Goal: Find specific page/section: Find specific page/section

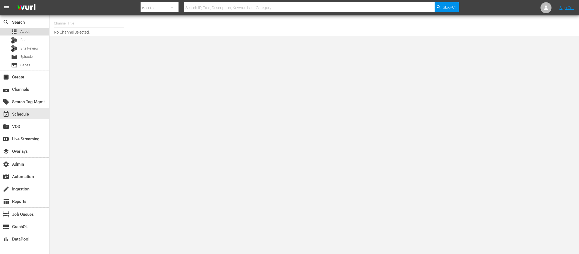
click at [23, 31] on span "Asset" at bounding box center [24, 32] width 9 height 6
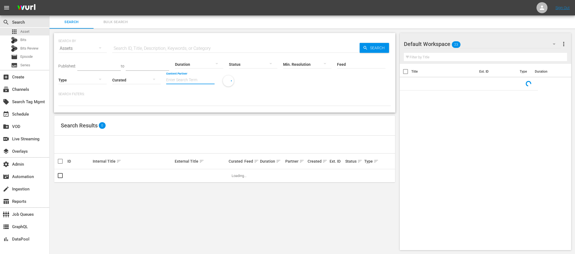
click at [188, 82] on input "Content Partner" at bounding box center [190, 80] width 48 height 20
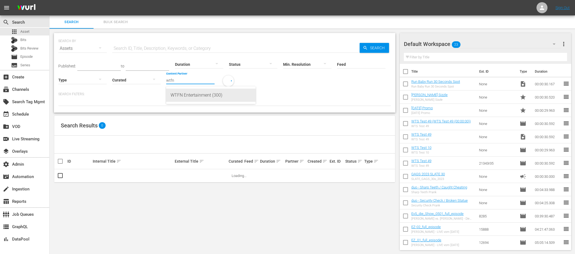
click at [184, 93] on div "WTFN Entertainment (300)" at bounding box center [211, 95] width 81 height 13
type input "WTFN Entertainment (300)"
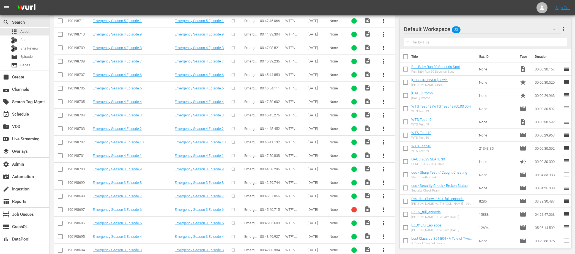
scroll to position [378, 0]
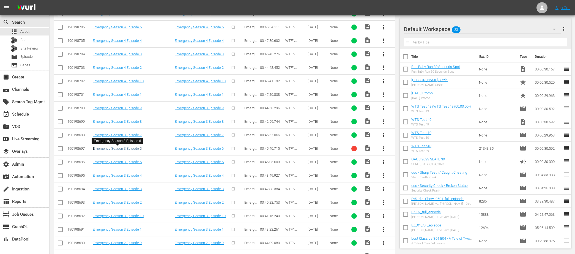
click at [123, 147] on link "Emergency Season 3 Episode 6" at bounding box center [117, 148] width 49 height 4
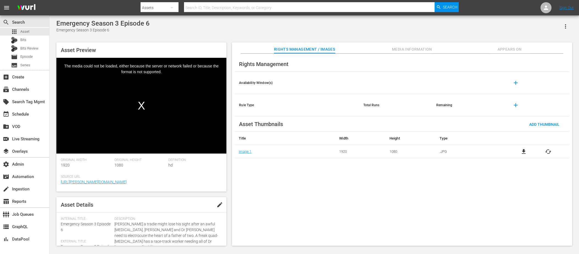
click at [412, 50] on span "Media Information" at bounding box center [411, 49] width 41 height 7
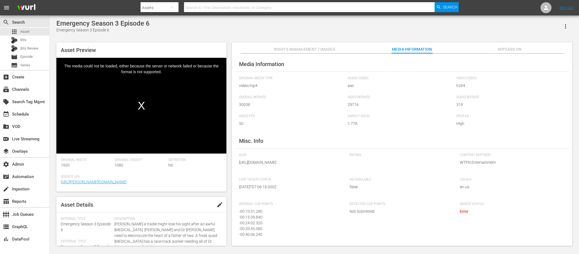
click at [506, 47] on span "Appears On" at bounding box center [509, 49] width 41 height 7
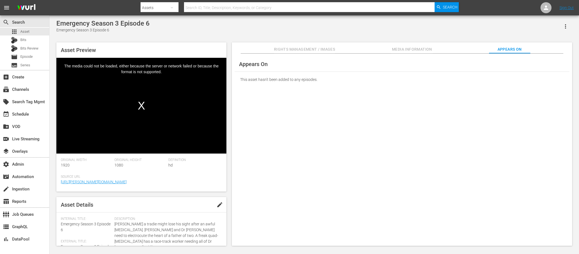
click at [428, 50] on span "Media Information" at bounding box center [411, 49] width 41 height 7
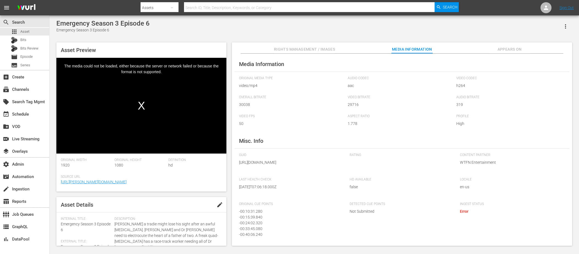
click at [331, 50] on span "Rights Management / Images" at bounding box center [304, 49] width 61 height 7
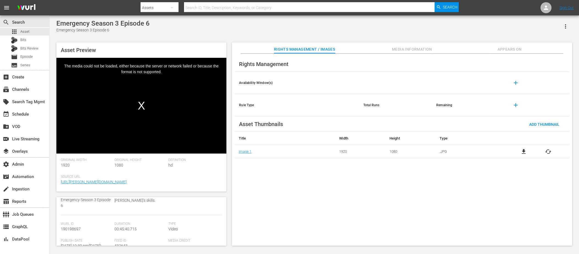
scroll to position [52, 0]
click at [71, 225] on span "190198697" at bounding box center [71, 224] width 20 height 4
copy span "190198697"
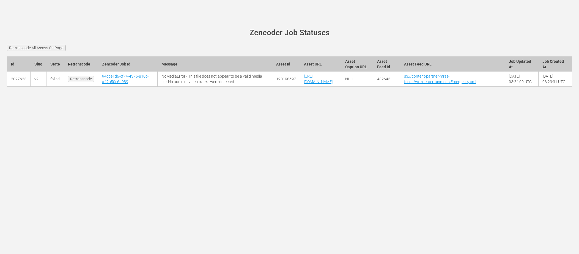
click at [300, 87] on td "[URL][DOMAIN_NAME]" at bounding box center [320, 79] width 41 height 15
click at [118, 84] on link "94dce1d6-cf74-4375-810c-a42b50e6d989" at bounding box center [125, 79] width 46 height 10
click at [338, 81] on td "https://content-partner-mrss-feeds.s3.amazonaws.com/wtfn_entertainment/Emergenc…" at bounding box center [320, 79] width 41 height 15
click at [331, 84] on link "[URL][DOMAIN_NAME]" at bounding box center [318, 79] width 29 height 10
drag, startPoint x: 373, startPoint y: 93, endPoint x: 344, endPoint y: 94, distance: 29.2
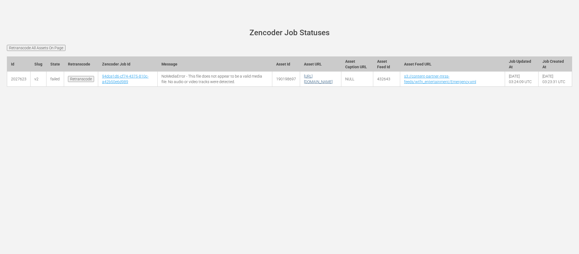
click at [341, 87] on td "[URL][DOMAIN_NAME]" at bounding box center [320, 79] width 41 height 15
copy link "E06_FAST.mp4"
click at [331, 50] on form "Retranscode All Assets On Page" at bounding box center [289, 48] width 565 height 6
click at [133, 49] on form "Retranscode All Assets On Page" at bounding box center [289, 48] width 565 height 6
click at [83, 82] on input "Retranscode" at bounding box center [81, 79] width 26 height 6
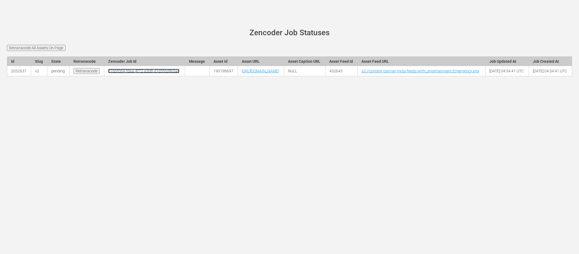
click at [124, 73] on link "81bbf064-fdaa-4f72-a3d8-d1d3f6d9b5ae" at bounding box center [143, 71] width 71 height 4
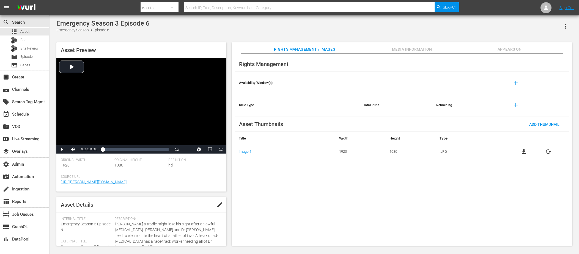
click at [395, 54] on div "Rights Management Availability Window(s) add Rule Type Total Runs Remaining add…" at bounding box center [402, 150] width 340 height 192
click at [397, 49] on span "Media Information" at bounding box center [411, 49] width 41 height 7
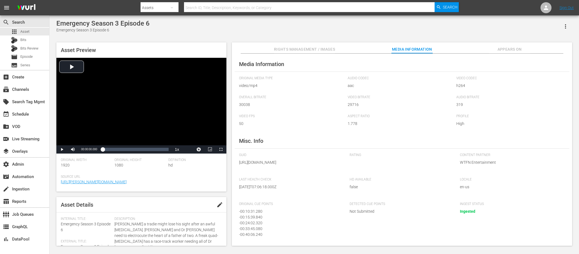
click at [290, 48] on span "Rights Management / Images" at bounding box center [304, 49] width 61 height 7
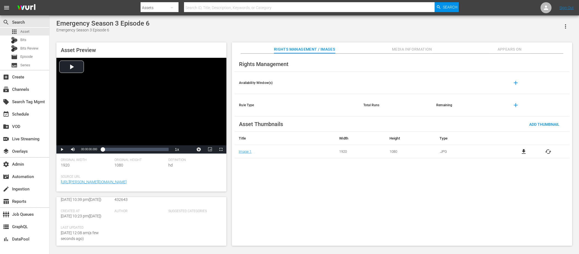
scroll to position [154, 0]
click at [398, 51] on span "Media Information" at bounding box center [411, 49] width 41 height 7
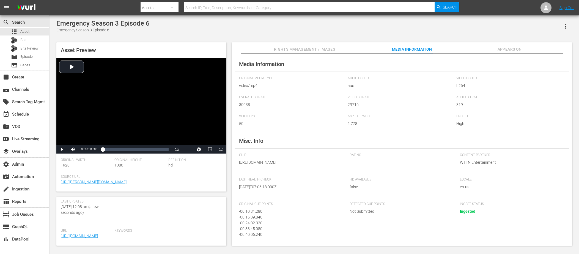
click at [497, 48] on span "Appears On" at bounding box center [509, 49] width 41 height 7
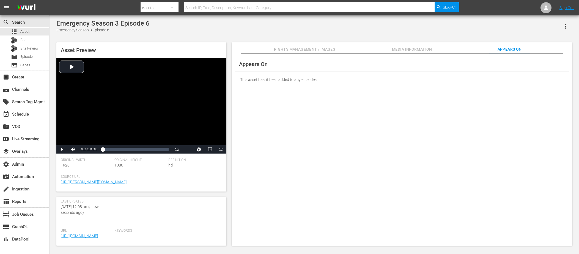
click at [424, 49] on span "Media Information" at bounding box center [411, 49] width 41 height 7
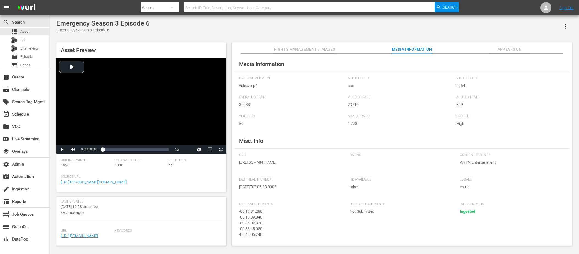
click at [324, 50] on span "Rights Management / Images" at bounding box center [304, 49] width 61 height 7
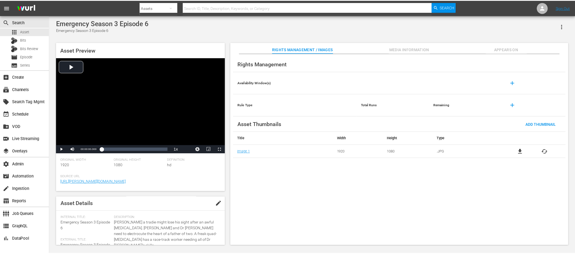
scroll to position [0, 0]
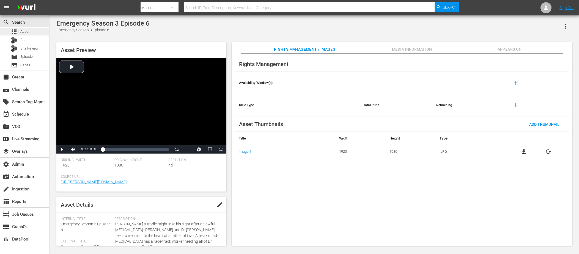
click at [29, 30] on div "apps Asset" at bounding box center [24, 32] width 49 height 8
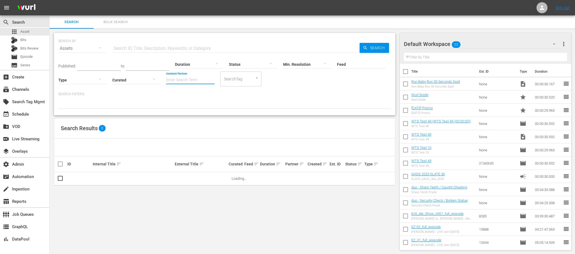
click at [184, 83] on input "Content Partner" at bounding box center [190, 80] width 48 height 20
click at [176, 93] on div "WTFN Entertainment (300)" at bounding box center [211, 95] width 81 height 13
type input "WTFN Entertainment (300)"
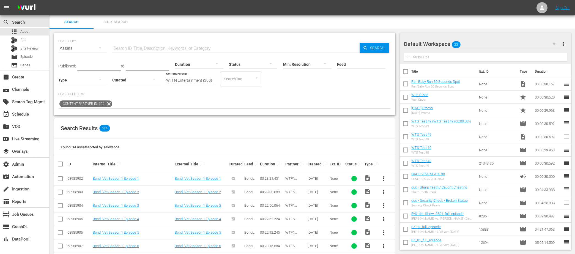
click at [306, 92] on p "Search Filters:" at bounding box center [224, 94] width 333 height 5
click at [155, 50] on input "text" at bounding box center [235, 48] width 247 height 13
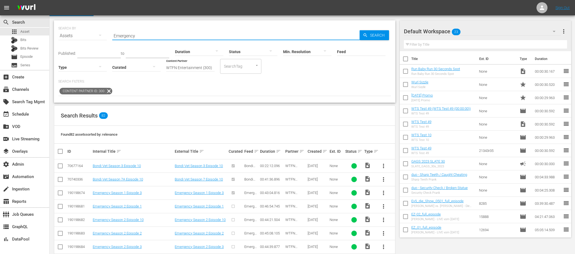
scroll to position [4, 0]
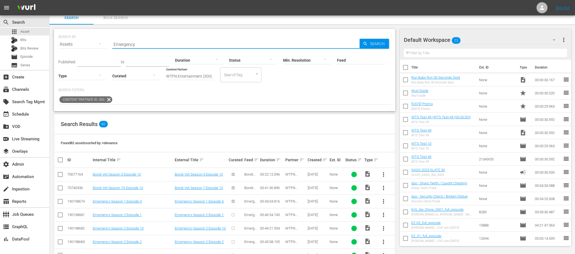
click at [147, 39] on input "Emergency" at bounding box center [235, 44] width 247 height 13
click at [148, 43] on input "Emergency" at bounding box center [235, 44] width 247 height 13
type input "Emergency Season 1"
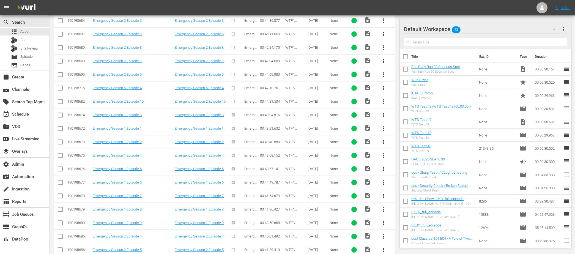
scroll to position [190, 0]
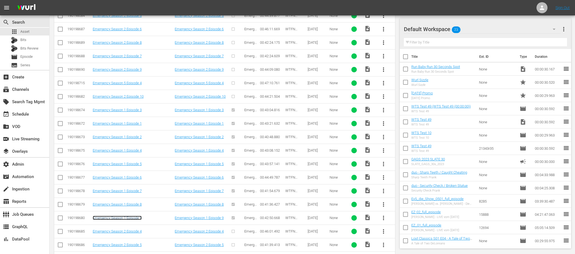
click at [127, 216] on link "Emergency Season 1 Episode 9" at bounding box center [117, 218] width 49 height 4
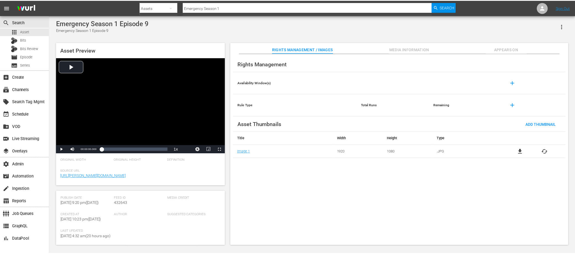
scroll to position [84, 0]
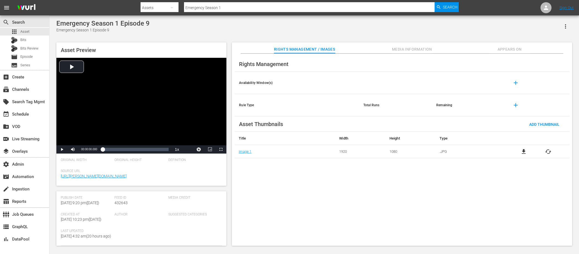
click at [123, 204] on span "432643" at bounding box center [120, 203] width 13 height 4
copy span "432643"
click at [39, 35] on div "apps Asset" at bounding box center [24, 32] width 49 height 8
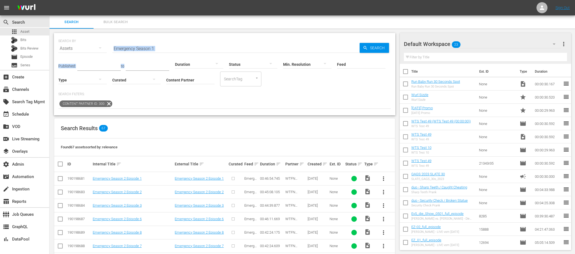
drag, startPoint x: 171, startPoint y: 53, endPoint x: 118, endPoint y: 50, distance: 53.4
click at [118, 50] on div "SEARCH BY Search By Assets Search ID, Title, Description, Keywords, or Category…" at bounding box center [224, 74] width 341 height 82
drag, startPoint x: 159, startPoint y: 49, endPoint x: 100, endPoint y: 47, distance: 59.2
click at [100, 47] on div "SEARCH BY Search By Assets Search ID, Title, Description, Keywords, or Category…" at bounding box center [224, 45] width 333 height 20
paste input "Episode 10"
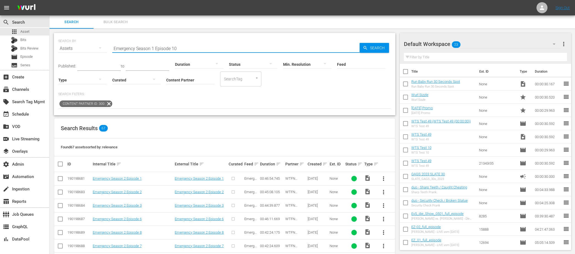
type input "Emergency Season 1 Episode 10"
click at [376, 43] on span "Search" at bounding box center [378, 48] width 21 height 10
click at [370, 46] on span "Search" at bounding box center [378, 48] width 21 height 10
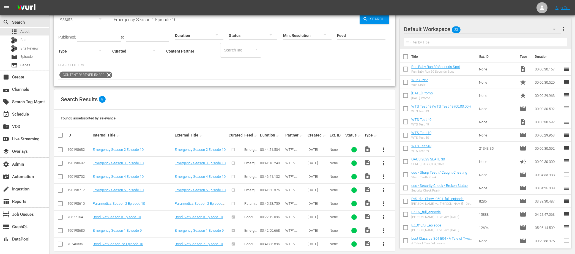
scroll to position [36, 0]
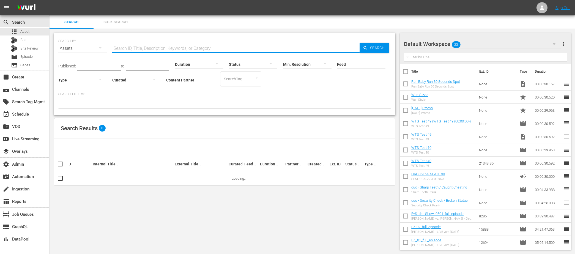
click at [139, 48] on input "text" at bounding box center [235, 48] width 247 height 13
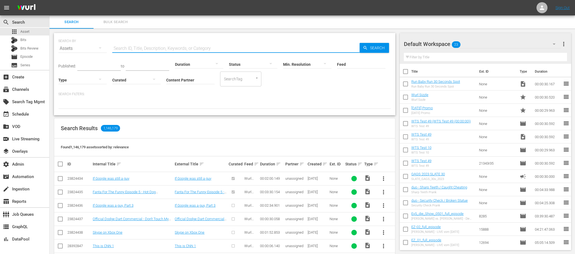
click at [189, 81] on input "Content Partner" at bounding box center [190, 80] width 48 height 20
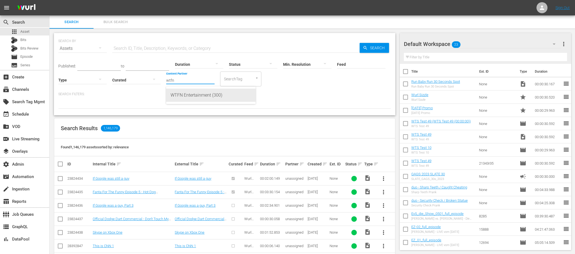
click at [198, 92] on div "WTFN Entertainment (300)" at bounding box center [211, 95] width 81 height 13
type input "WTFN Entertainment (300)"
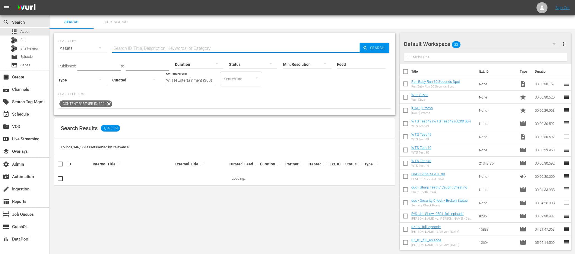
click at [166, 46] on input "text" at bounding box center [235, 48] width 247 height 13
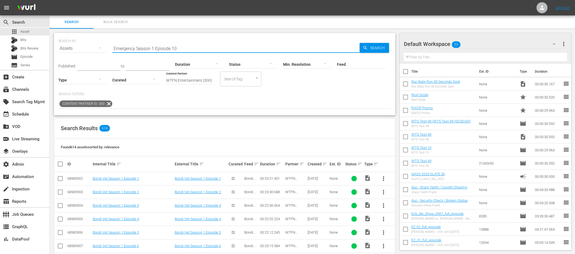
type input "Emergency Season 1 Episode 10"
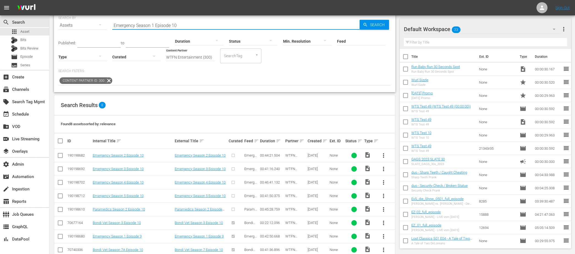
scroll to position [19, 0]
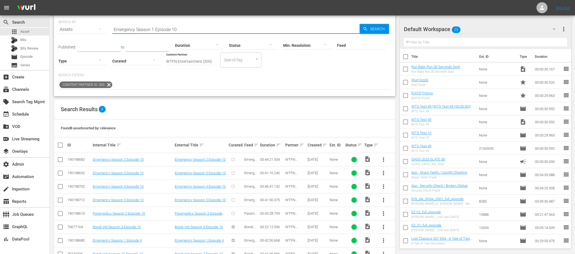
drag, startPoint x: 191, startPoint y: 31, endPoint x: 88, endPoint y: 29, distance: 102.4
click at [89, 29] on div "SEARCH BY Search By Assets Search ID, Title, Description, Keywords, or Category…" at bounding box center [224, 26] width 333 height 20
click at [363, 27] on icon "button" at bounding box center [365, 28] width 5 height 5
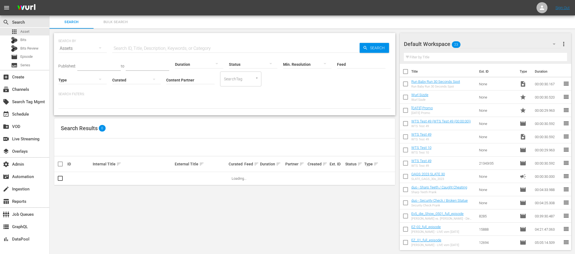
click at [188, 77] on input "Content Partner" at bounding box center [190, 80] width 48 height 20
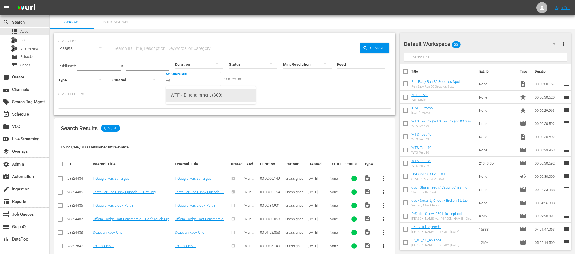
click at [195, 93] on div "WTFN Entertainment (300)" at bounding box center [211, 95] width 81 height 13
type input "WTFN Entertainment (300)"
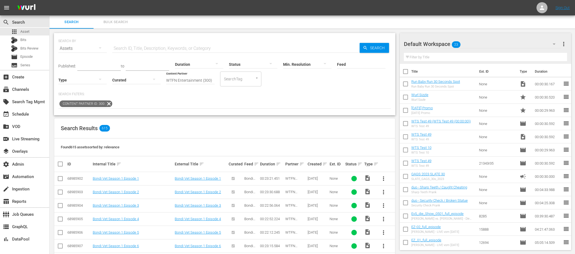
click at [145, 47] on input "text" at bounding box center [235, 48] width 247 height 13
paste input "Emergency Season 1 Episode 10"
type input "Emergency Season 1 Episode 10"
click at [365, 47] on icon "button" at bounding box center [365, 47] width 5 height 5
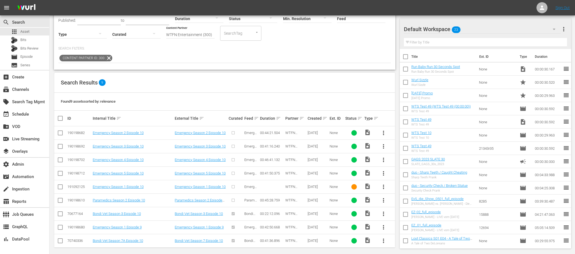
scroll to position [50, 0]
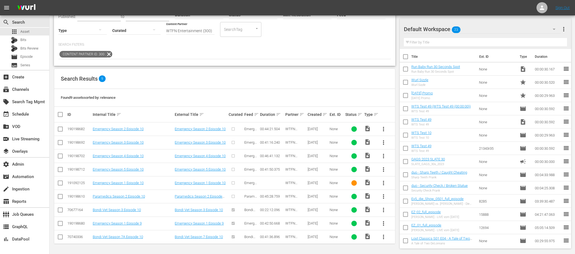
click at [262, 182] on td at bounding box center [271, 182] width 25 height 13
drag, startPoint x: 149, startPoint y: 182, endPoint x: 93, endPoint y: 184, distance: 55.9
click at [93, 184] on div "Emergency Season 1 Episode 10" at bounding box center [133, 183] width 81 height 4
copy link "Emergency Season 1 Episode 10"
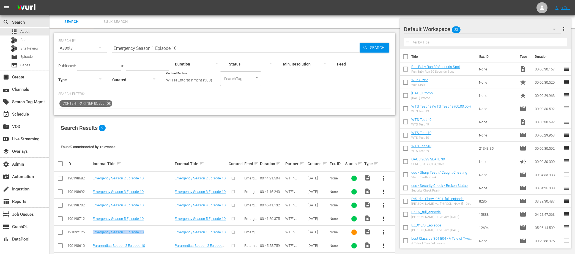
scroll to position [0, 0]
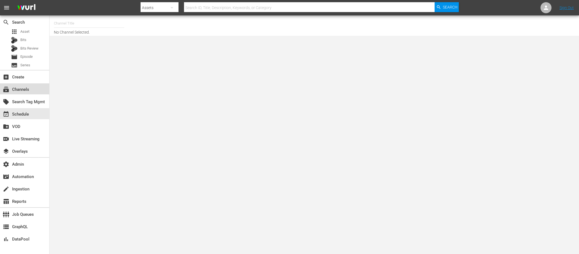
click at [20, 94] on div "subscriptions Channels" at bounding box center [24, 88] width 49 height 11
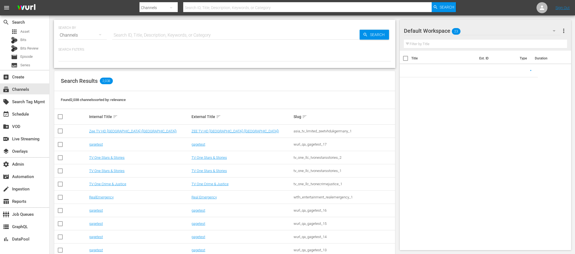
click at [155, 37] on input "text" at bounding box center [235, 35] width 247 height 13
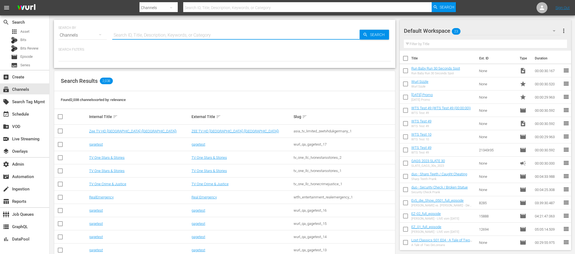
paste input "kidoodletv_kdtv_1"
type input "kidoodletv_kdtv_1"
click at [364, 31] on div "Search" at bounding box center [374, 35] width 29 height 10
type input "kidoodletv_kdtv_1"
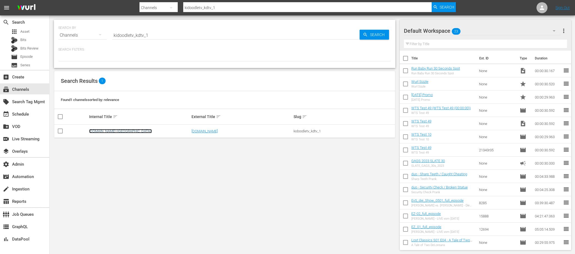
click at [108, 130] on link "Kidoodle.TV (US)" at bounding box center [120, 131] width 63 height 4
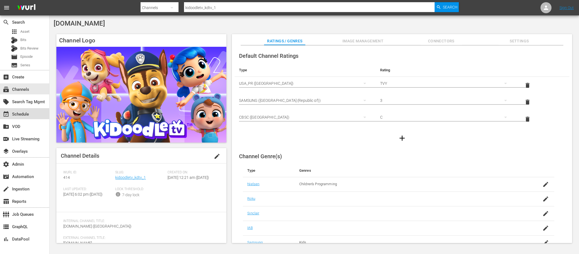
click at [25, 115] on div "event_available Schedule" at bounding box center [15, 113] width 31 height 5
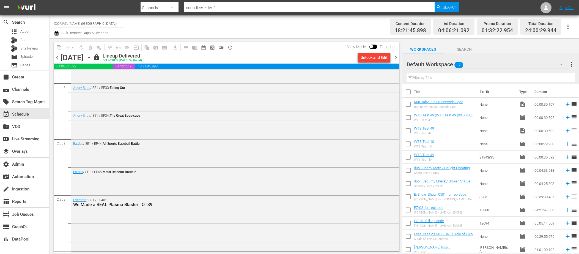
scroll to position [160, 0]
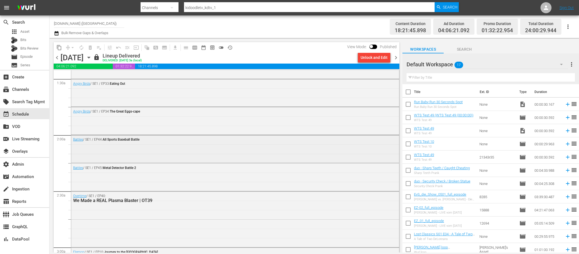
click at [170, 142] on div "Battles / SE1 / EP44: All Sports Baseball Battle" at bounding box center [235, 139] width 328 height 8
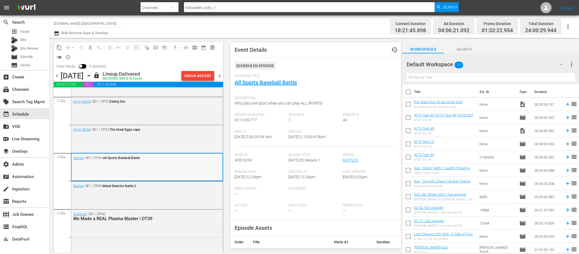
click at [172, 163] on div "Battles / SE1 / EP44: All Sports Baseball Battle" at bounding box center [147, 167] width 151 height 26
click at [256, 81] on link "All Sports Baseball Battle" at bounding box center [266, 82] width 62 height 7
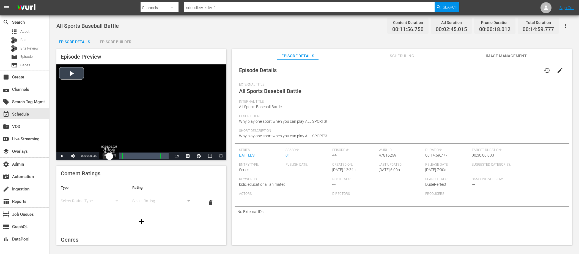
click at [109, 156] on div "Loaded : 0.82% 00:01:26.228 All Sports Baseball Battle (1/3) 00:00:00.000" at bounding box center [136, 156] width 66 height 6
click at [131, 155] on div "Loaded : 15.91% 00:06:29.903 All Sports Baseball Battle (2/3) 00:01:35.444 Cue …" at bounding box center [136, 156] width 66 height 6
click at [80, 156] on div "12%" at bounding box center [85, 155] width 11 height 1
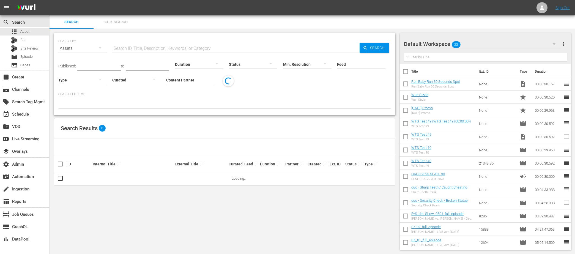
click at [180, 81] on input "Content Partner" at bounding box center [190, 80] width 48 height 20
click at [185, 96] on div "WTFN Entertainment (300)" at bounding box center [211, 95] width 81 height 13
type input "WTFN Entertainment (300)"
click at [160, 45] on input "text" at bounding box center [235, 48] width 247 height 13
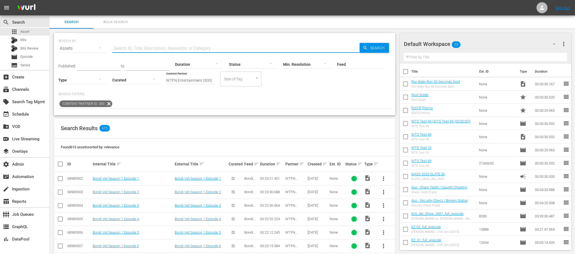
paste input "Emergency Season 1 Episode 10"
type input "Emergency Season 1 Episode 10"
click at [370, 47] on span "Search" at bounding box center [378, 48] width 21 height 10
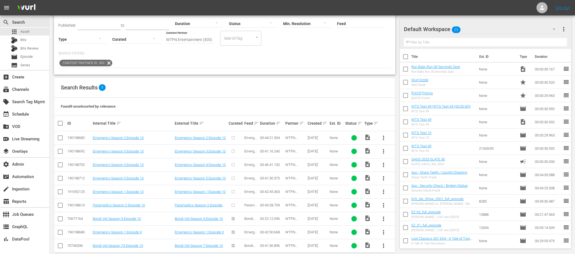
scroll to position [50, 0]
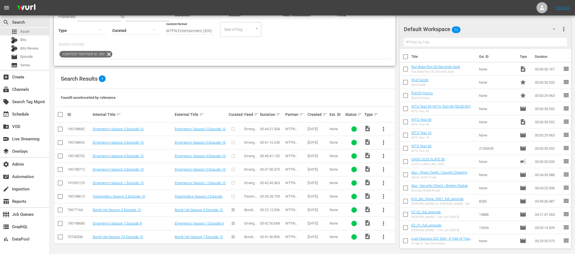
click at [149, 180] on td "Emergency Season 1 Episode 10" at bounding box center [133, 182] width 82 height 13
click at [143, 182] on link "Emergency Season 1 Episode 10" at bounding box center [118, 183] width 51 height 4
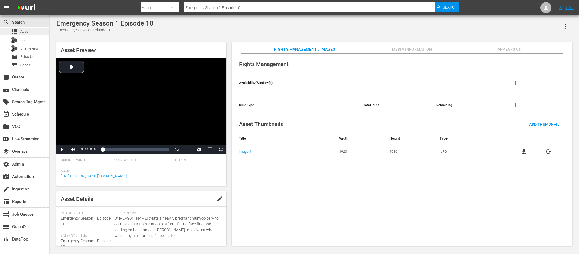
click at [23, 33] on span "Asset" at bounding box center [24, 32] width 9 height 6
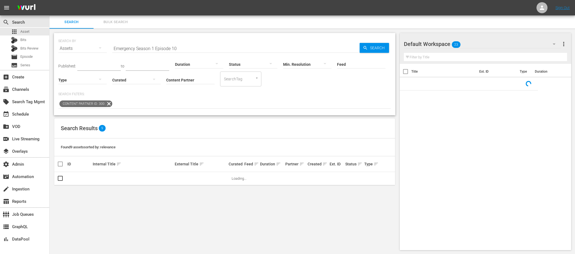
drag, startPoint x: 190, startPoint y: 48, endPoint x: 96, endPoint y: 42, distance: 94.3
click at [99, 43] on div "SEARCH BY Search By Assets Search ID, Title, Description, Keywords, or Category…" at bounding box center [224, 45] width 333 height 20
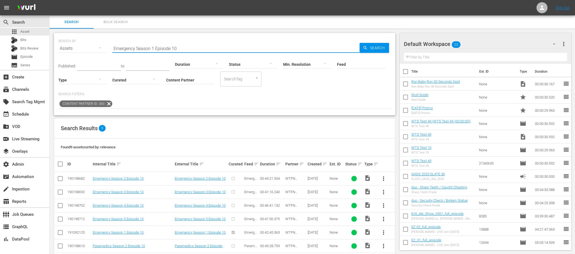
paste input "SH05665373000"
click at [363, 49] on icon "button" at bounding box center [365, 47] width 5 height 5
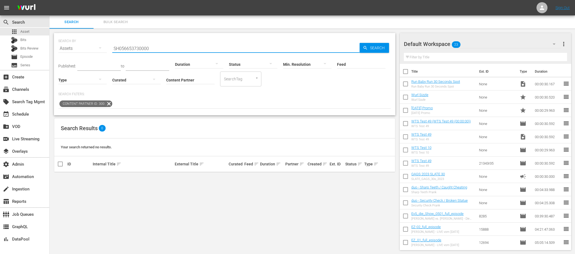
drag, startPoint x: 154, startPoint y: 48, endPoint x: 104, endPoint y: 44, distance: 49.7
click at [105, 44] on div "SEARCH BY Search By Assets Search ID, Title, Description, Keywords, or Category…" at bounding box center [224, 45] width 333 height 20
paste input "Mujeres Que Inspiran"
type input "Mujeres Que Inspiran"
click at [370, 47] on span "Search" at bounding box center [378, 48] width 21 height 10
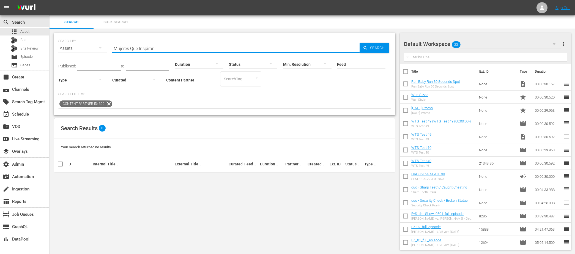
drag, startPoint x: 162, startPoint y: 47, endPoint x: 91, endPoint y: 48, distance: 70.7
click at [92, 48] on div "SEARCH BY Search By Assets Search ID, Title, Description, Keywords, or Category…" at bounding box center [224, 45] width 333 height 20
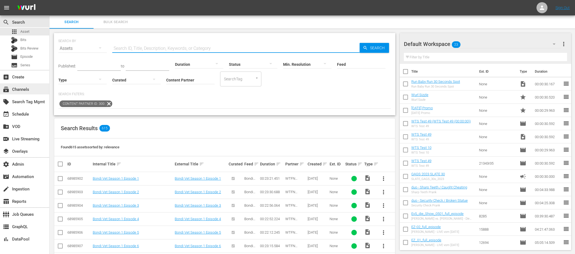
click at [23, 88] on div "subscriptions Channels" at bounding box center [15, 88] width 31 height 5
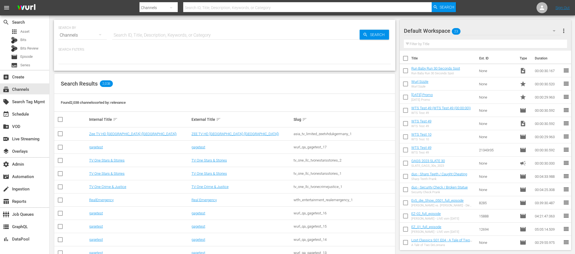
click at [143, 32] on input "text" at bounding box center [235, 35] width 247 height 13
type input "RCN"
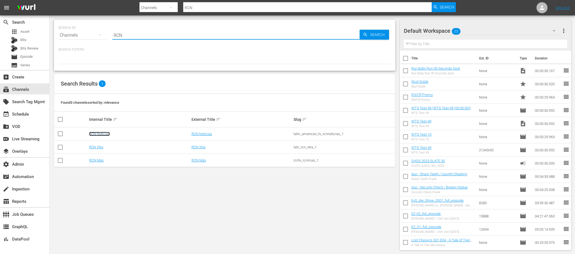
click at [105, 132] on link "RCN Noticias" at bounding box center [99, 134] width 21 height 4
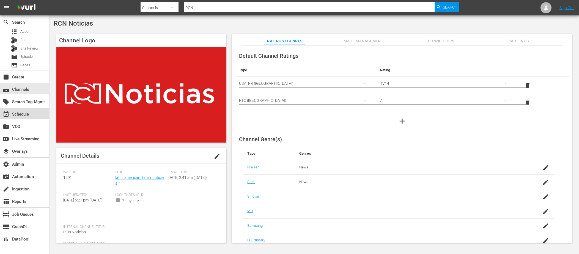
click at [28, 114] on div "event_available Schedule" at bounding box center [15, 113] width 31 height 5
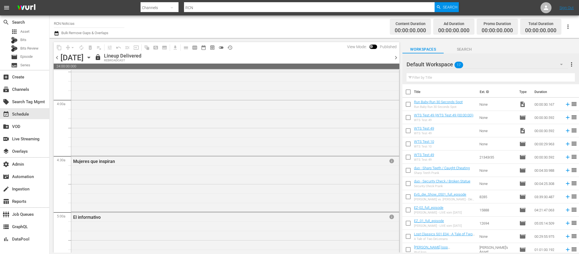
scroll to position [812, 0]
